Goal: Task Accomplishment & Management: Use online tool/utility

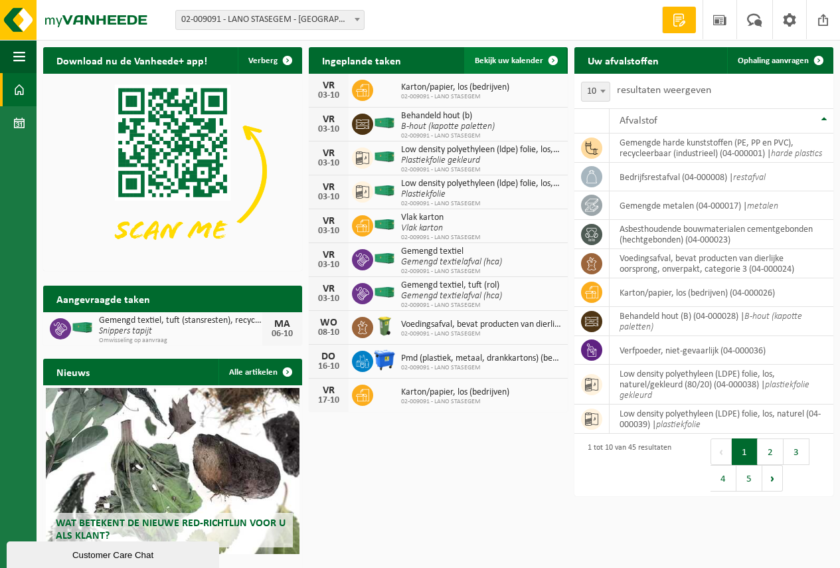
click at [503, 60] on span "Bekijk uw kalender" at bounding box center [509, 60] width 68 height 9
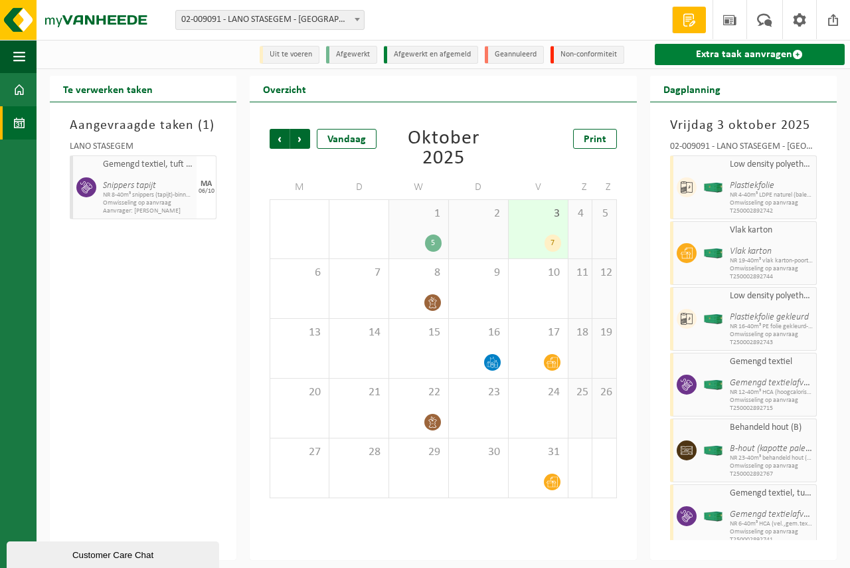
click at [744, 52] on link "Extra taak aanvragen" at bounding box center [750, 54] width 190 height 21
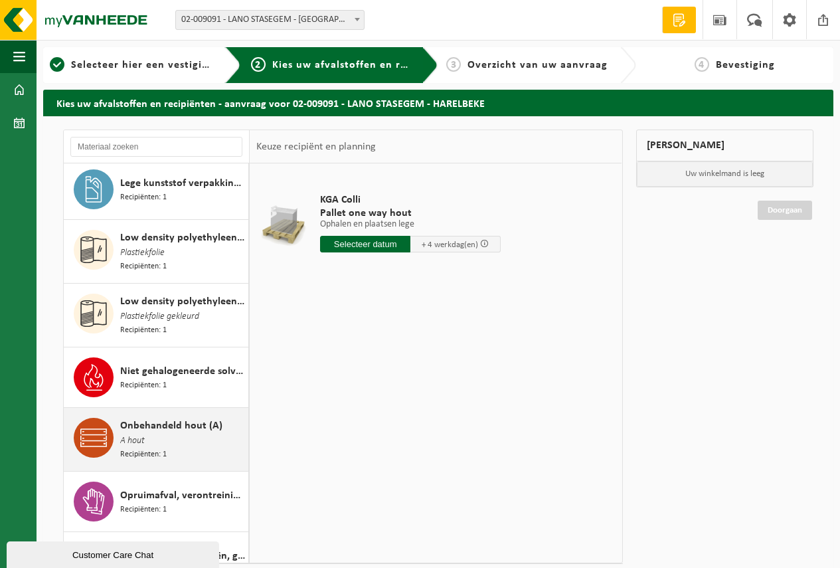
scroll to position [1527, 0]
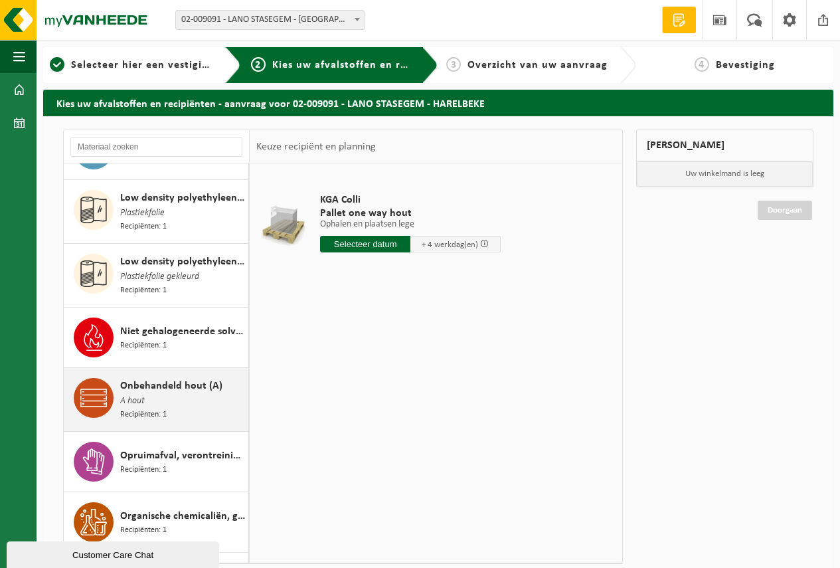
click at [151, 378] on span "Onbehandeld hout (A)" at bounding box center [171, 386] width 102 height 16
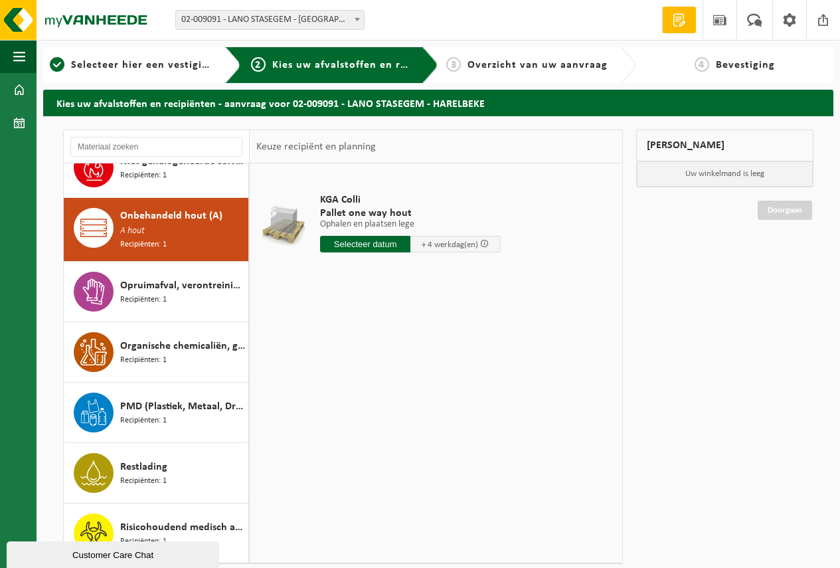
scroll to position [1708, 0]
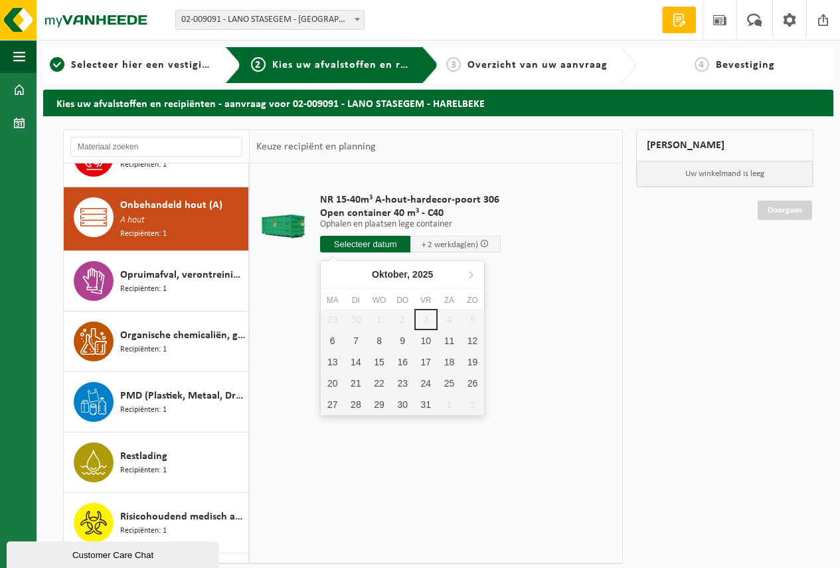
click at [362, 241] on input "text" at bounding box center [365, 244] width 90 height 17
click at [332, 341] on div "6" at bounding box center [332, 340] width 23 height 21
type input "Van 2025-10-06"
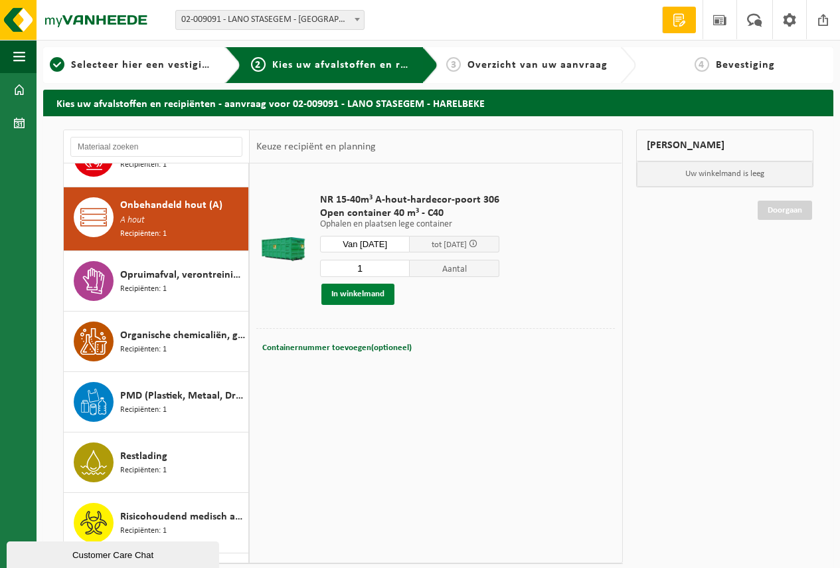
click at [350, 289] on button "In winkelmand" at bounding box center [357, 293] width 73 height 21
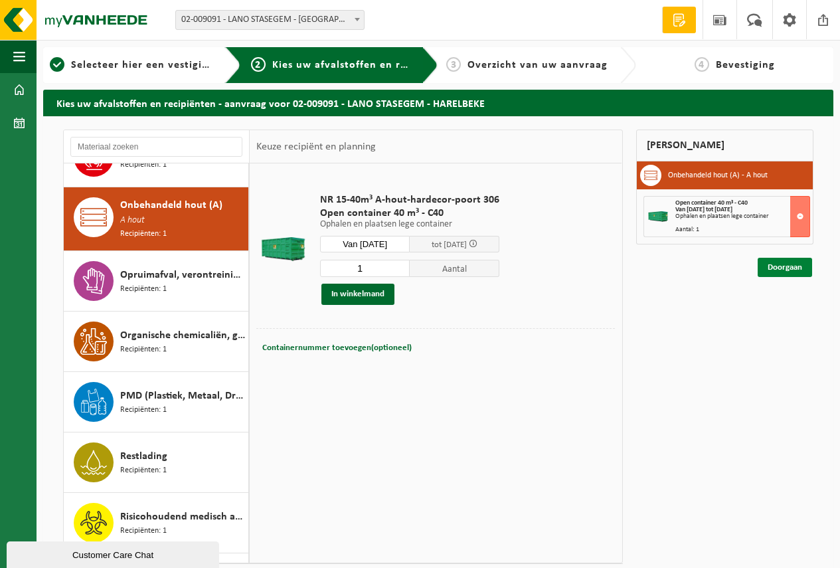
click at [791, 266] on link "Doorgaan" at bounding box center [785, 267] width 54 height 19
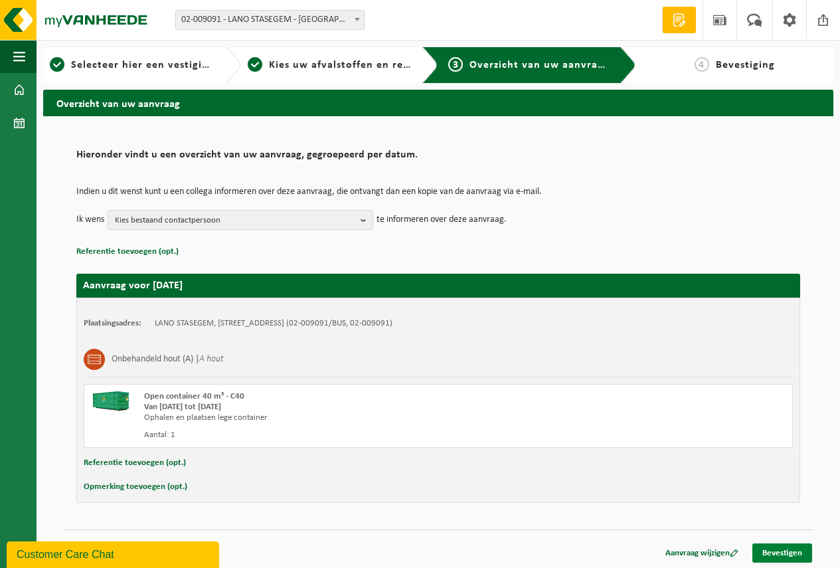
click at [782, 552] on link "Bevestigen" at bounding box center [782, 552] width 60 height 19
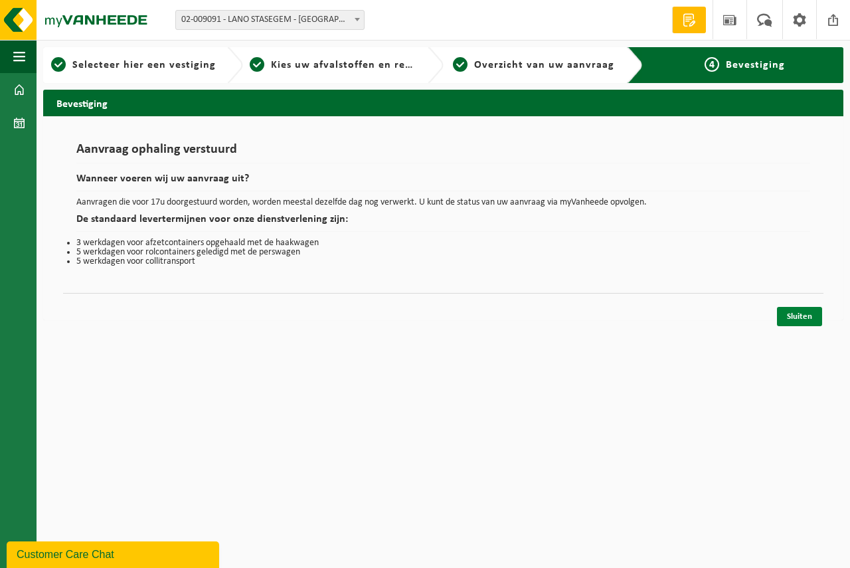
click at [800, 313] on link "Sluiten" at bounding box center [799, 316] width 45 height 19
